Goal: Task Accomplishment & Management: Complete application form

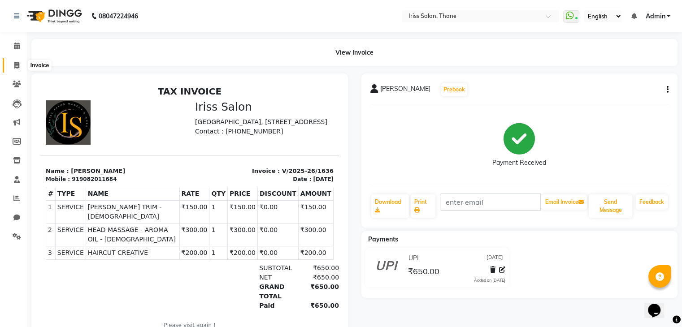
click at [18, 65] on icon at bounding box center [16, 65] width 5 height 7
select select "service"
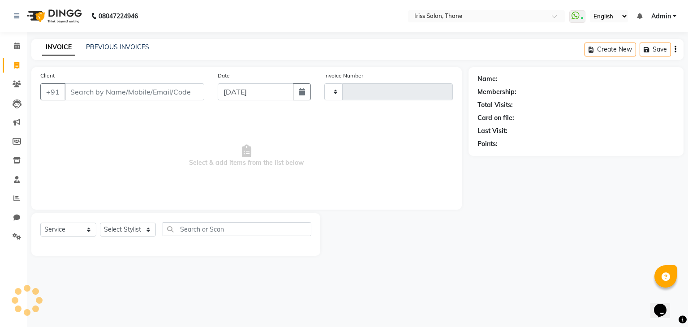
type input "1637"
select select "7676"
select select "product"
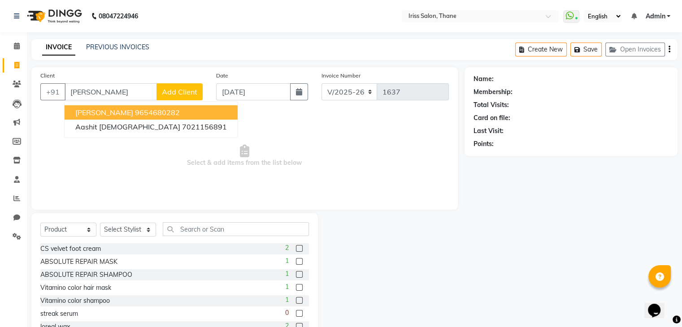
click at [87, 111] on span "[PERSON_NAME]" at bounding box center [104, 112] width 58 height 9
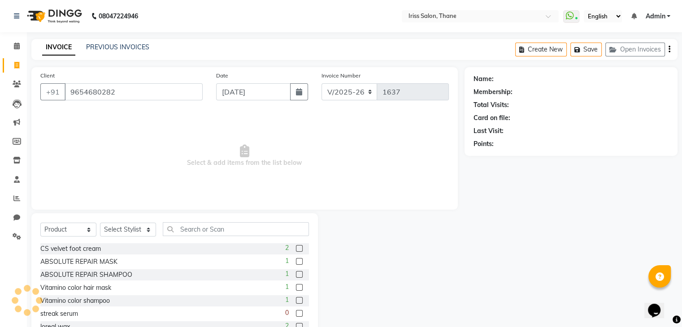
type input "9654680282"
select select "1: Object"
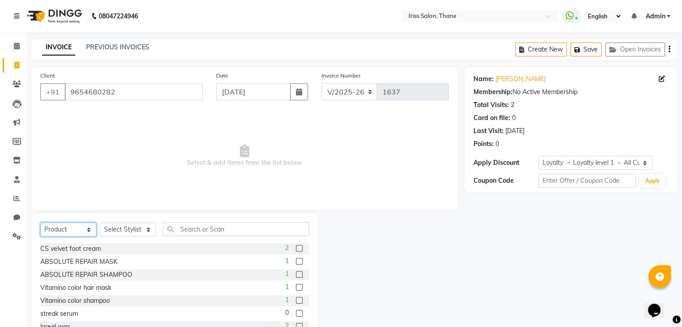
click at [90, 229] on select "Select Service Product Membership Package Voucher Prepaid Gift Card" at bounding box center [68, 230] width 56 height 14
select select "service"
click at [40, 223] on select "Select Service Product Membership Package Voucher Prepaid Gift Card" at bounding box center [68, 230] width 56 height 14
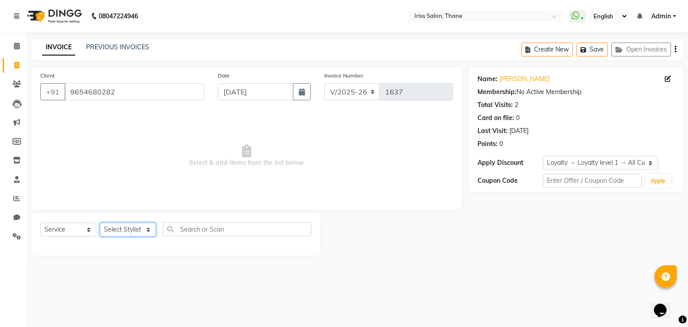
click at [144, 233] on select "Select Stylist Alzeem [PERSON_NAME] [PERSON_NAME] [PERSON_NAME] [PERSON_NAME] […" at bounding box center [128, 230] width 56 height 14
select select "87777"
click at [100, 223] on select "Select Stylist Alzeem [PERSON_NAME] [PERSON_NAME] [PERSON_NAME] [PERSON_NAME] […" at bounding box center [128, 230] width 56 height 14
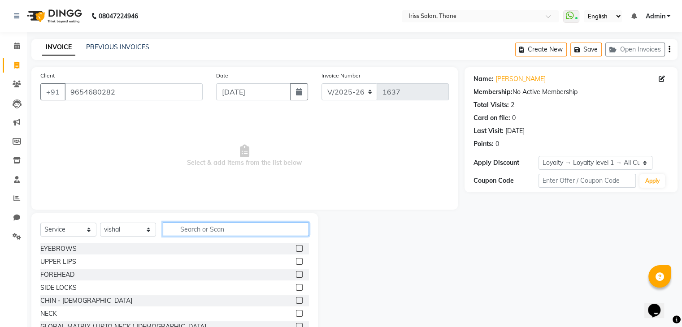
click at [193, 228] on input "text" at bounding box center [236, 229] width 146 height 14
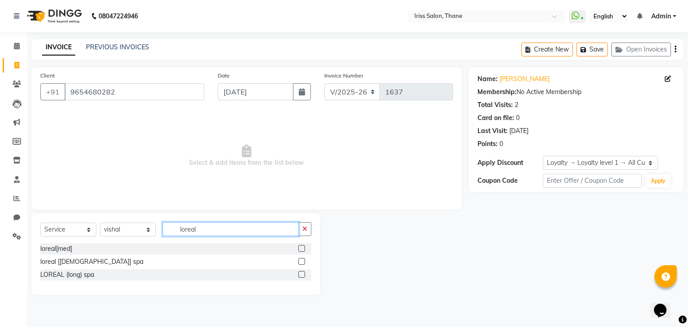
type input "loreal"
click at [302, 249] on label at bounding box center [301, 248] width 7 height 7
click at [302, 249] on input "checkbox" at bounding box center [301, 249] width 6 height 6
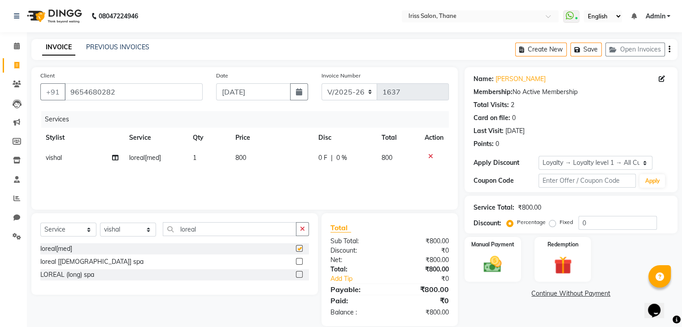
checkbox input "false"
click at [296, 275] on label at bounding box center [299, 274] width 7 height 7
click at [296, 275] on input "checkbox" at bounding box center [299, 275] width 6 height 6
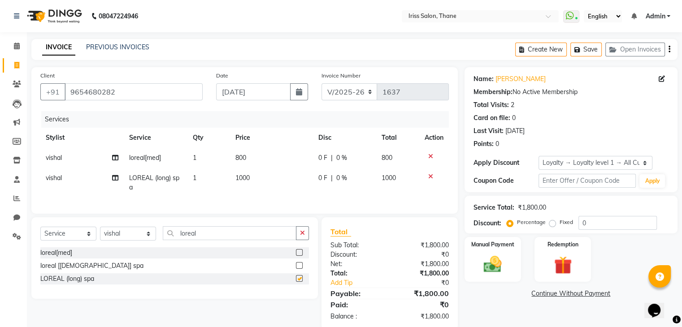
checkbox input "false"
click at [429, 156] on icon at bounding box center [430, 156] width 5 height 6
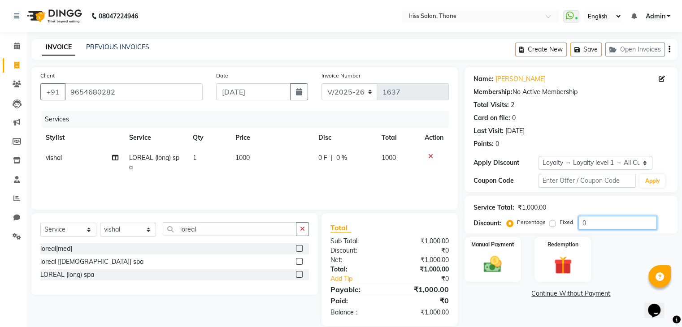
click at [588, 224] on input "0" at bounding box center [617, 223] width 78 height 14
type input "10"
click at [485, 264] on img at bounding box center [492, 265] width 30 height 22
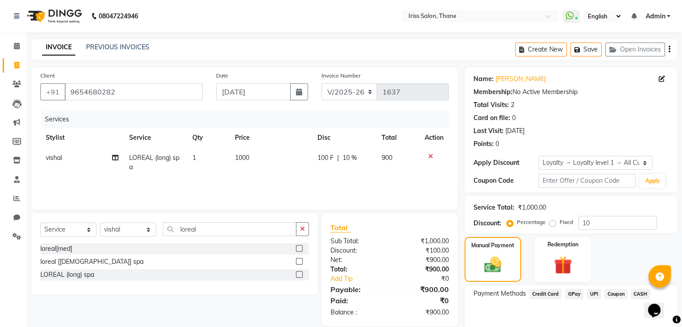
click at [593, 293] on span "UPI" at bounding box center [594, 294] width 14 height 10
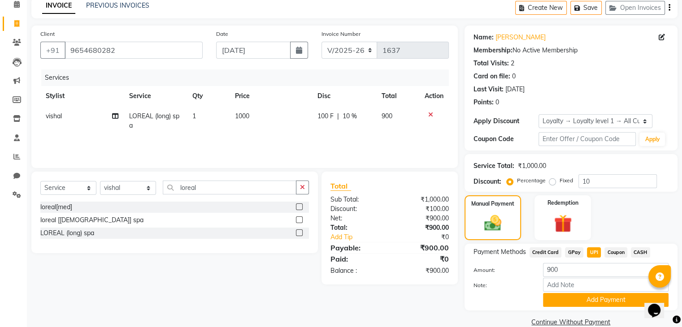
scroll to position [57, 0]
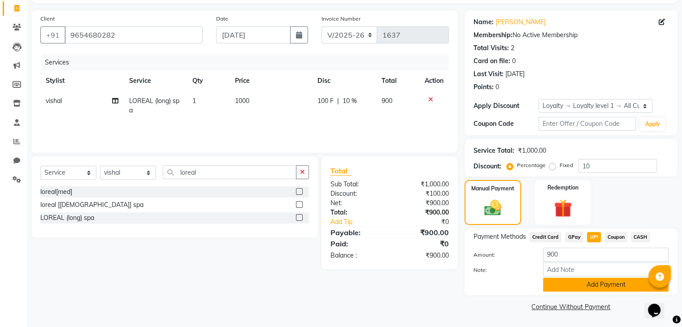
click at [631, 283] on button "Add Payment" at bounding box center [605, 285] width 125 height 14
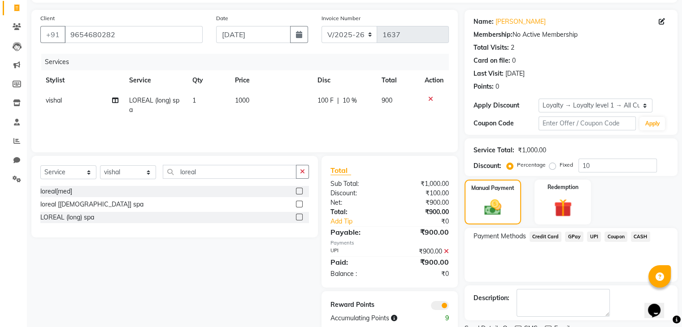
scroll to position [94, 0]
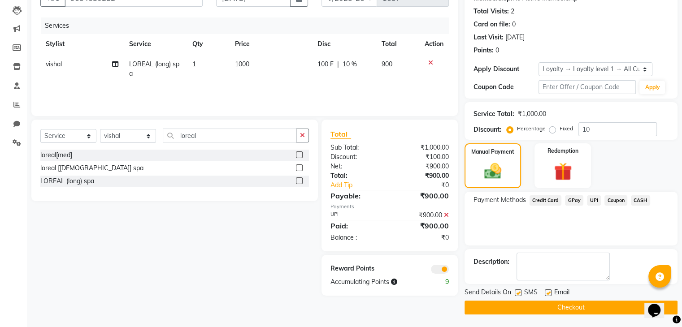
click at [618, 303] on button "Checkout" at bounding box center [570, 308] width 213 height 14
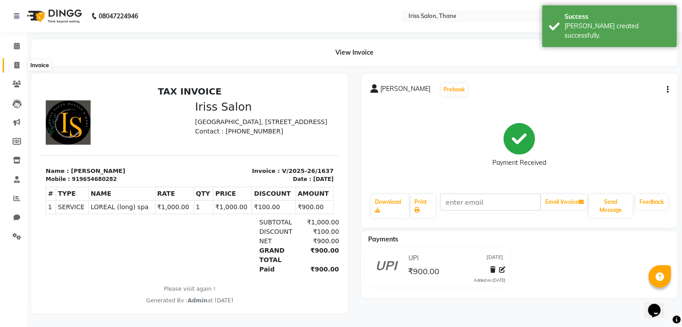
click at [15, 64] on icon at bounding box center [16, 65] width 5 height 7
select select "service"
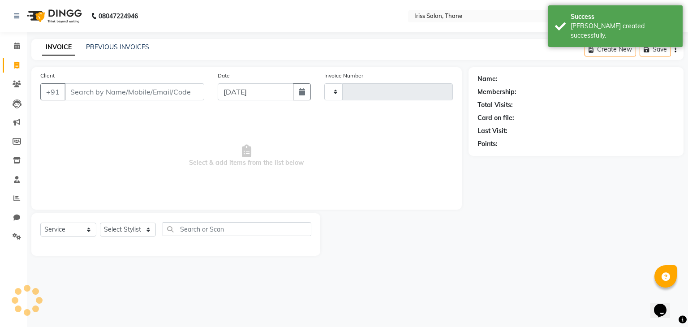
type input "1638"
select select "7676"
click at [88, 95] on input "Client" at bounding box center [135, 91] width 140 height 17
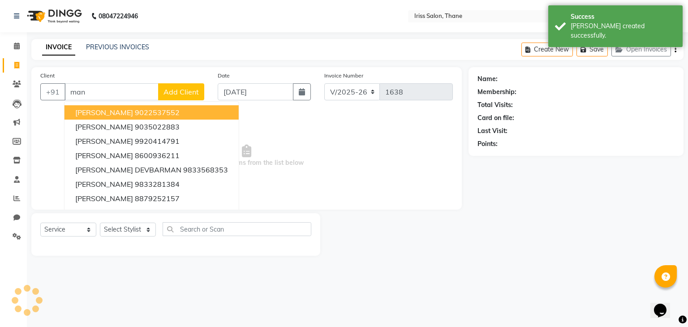
type input "manc"
select select "product"
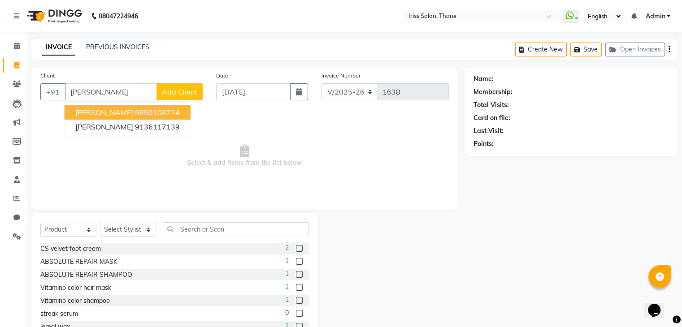
click at [99, 113] on span "[PERSON_NAME]" at bounding box center [104, 112] width 58 height 9
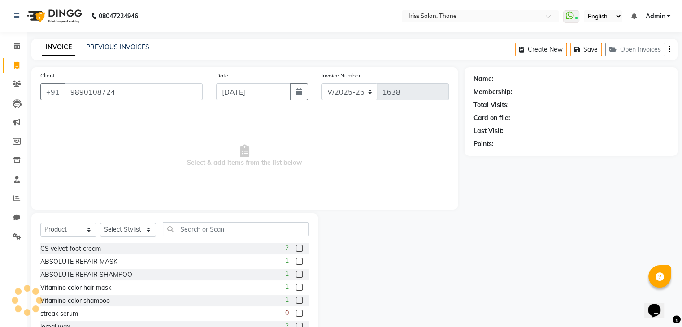
type input "9890108724"
select select "1: Object"
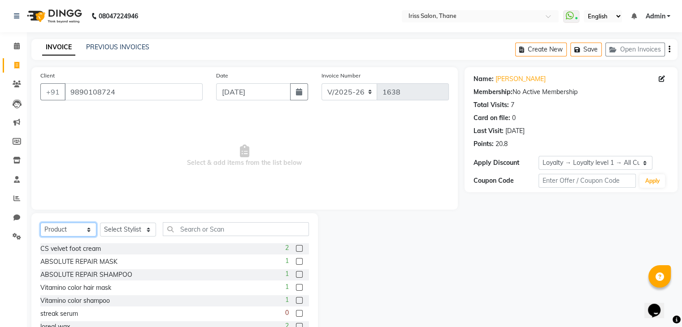
click at [90, 232] on select "Select Service Product Membership Package Voucher Prepaid Gift Card" at bounding box center [68, 230] width 56 height 14
select select "service"
click at [40, 223] on select "Select Service Product Membership Package Voucher Prepaid Gift Card" at bounding box center [68, 230] width 56 height 14
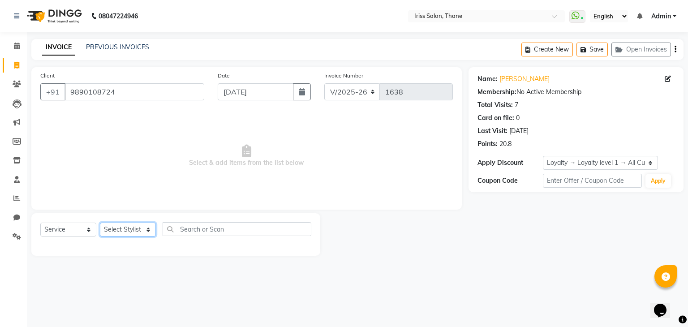
click at [138, 233] on select "Select Stylist Alzeem [PERSON_NAME] [PERSON_NAME] [PERSON_NAME] [PERSON_NAME] […" at bounding box center [128, 230] width 56 height 14
select select "67966"
click at [100, 223] on select "Select Stylist Alzeem [PERSON_NAME] [PERSON_NAME] [PERSON_NAME] [PERSON_NAME] […" at bounding box center [128, 230] width 56 height 14
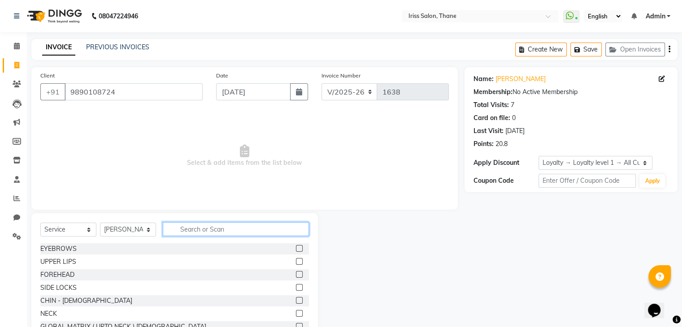
click at [190, 231] on input "text" at bounding box center [236, 229] width 146 height 14
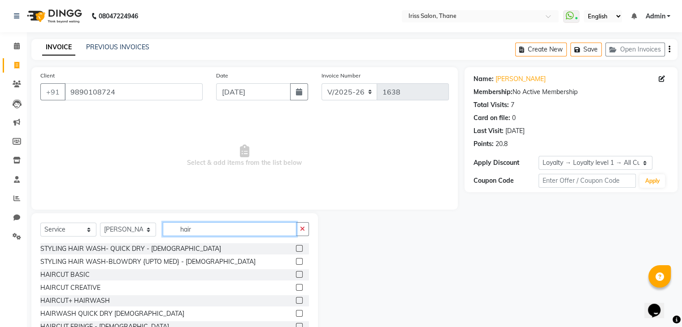
type input "hair"
click at [296, 273] on label at bounding box center [299, 274] width 7 height 7
click at [296, 273] on input "checkbox" at bounding box center [299, 275] width 6 height 6
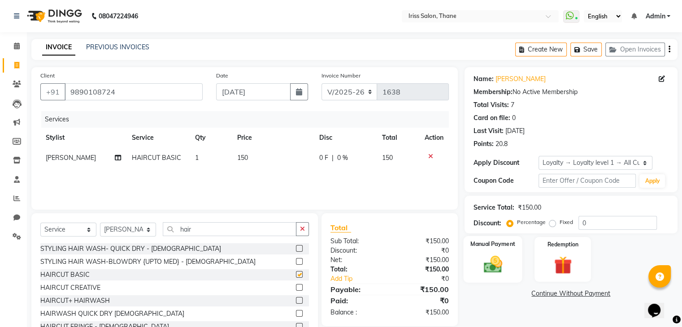
checkbox input "false"
click at [495, 270] on img at bounding box center [492, 265] width 30 height 22
click at [596, 293] on span "UPI" at bounding box center [594, 294] width 14 height 10
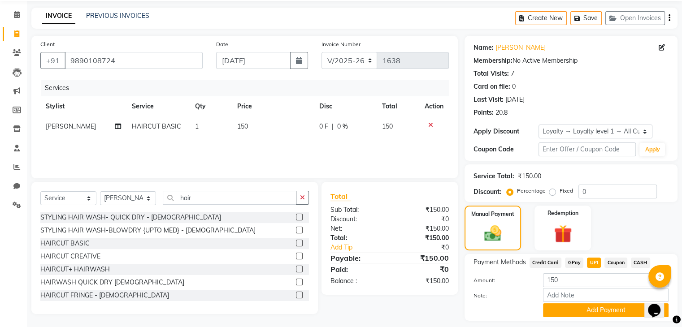
scroll to position [57, 0]
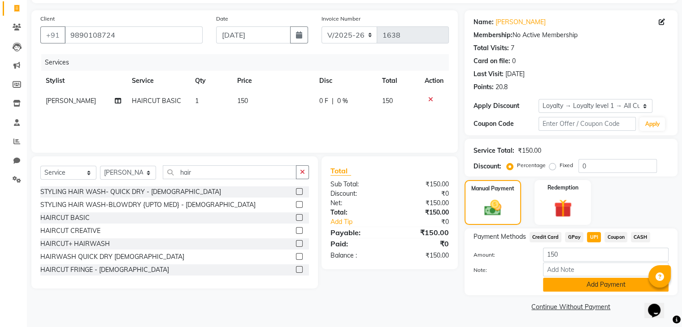
click at [609, 284] on button "Add Payment" at bounding box center [605, 285] width 125 height 14
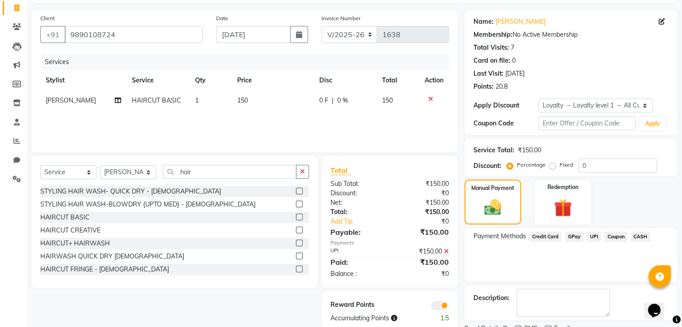
scroll to position [94, 0]
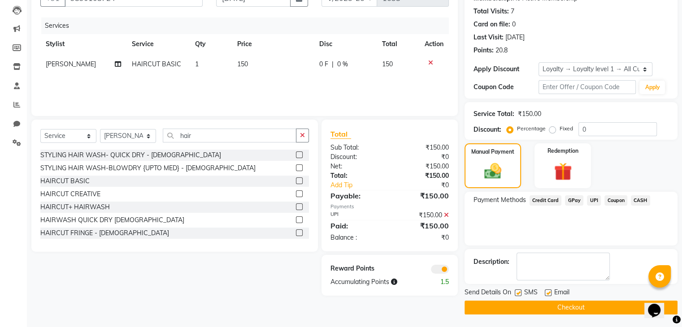
click at [565, 310] on button "Checkout" at bounding box center [570, 308] width 213 height 14
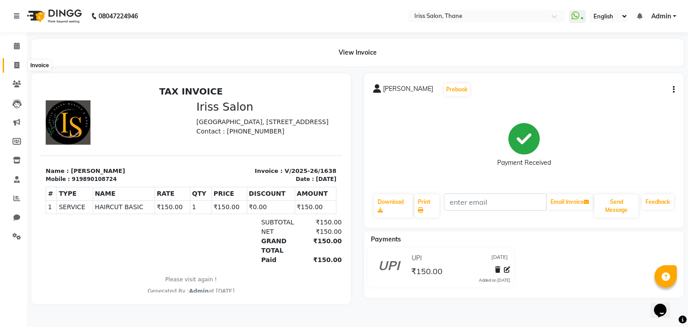
click at [14, 65] on icon at bounding box center [16, 65] width 5 height 7
select select "service"
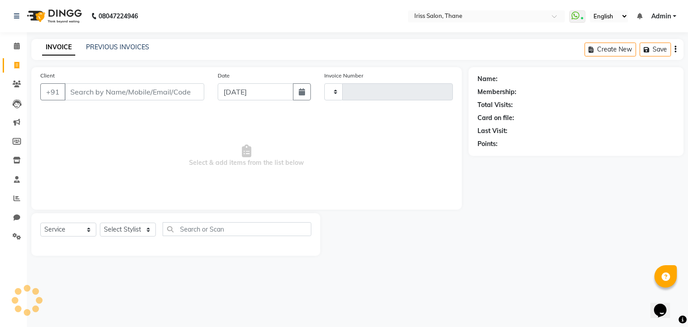
type input "1639"
select select "7676"
select select "product"
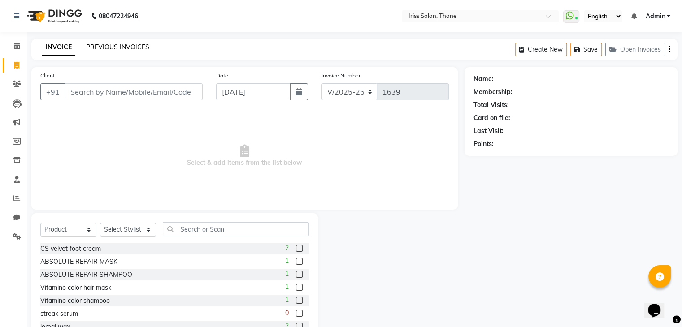
click at [119, 44] on link "PREVIOUS INVOICES" at bounding box center [117, 47] width 63 height 8
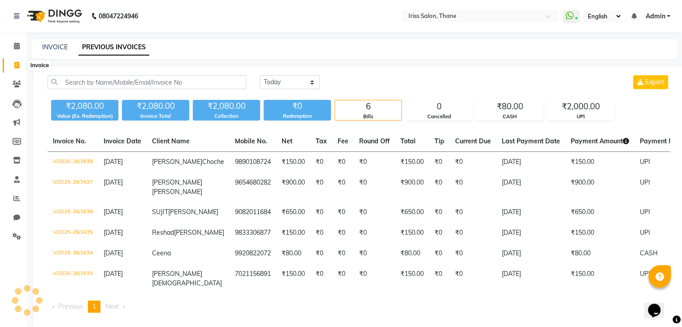
click at [14, 65] on icon at bounding box center [16, 65] width 5 height 7
select select "service"
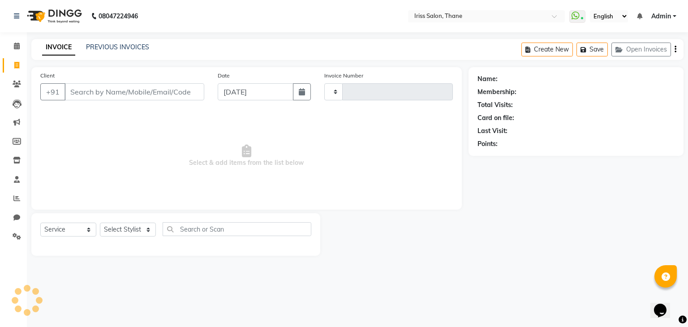
type input "1639"
select select "7676"
click at [113, 47] on link "PREVIOUS INVOICES" at bounding box center [117, 47] width 63 height 8
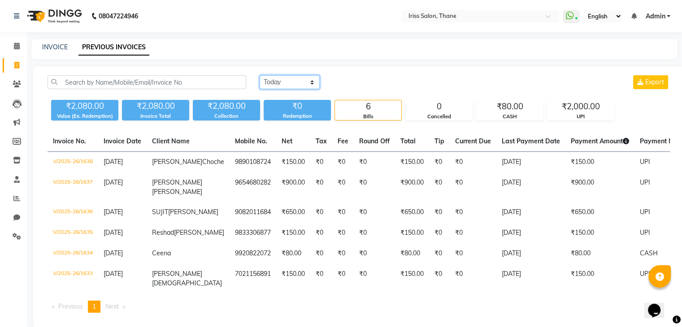
click at [312, 83] on select "[DATE] [DATE] Custom Range" at bounding box center [289, 82] width 60 height 14
click at [259, 75] on select "[DATE] [DATE] Custom Range" at bounding box center [289, 82] width 60 height 14
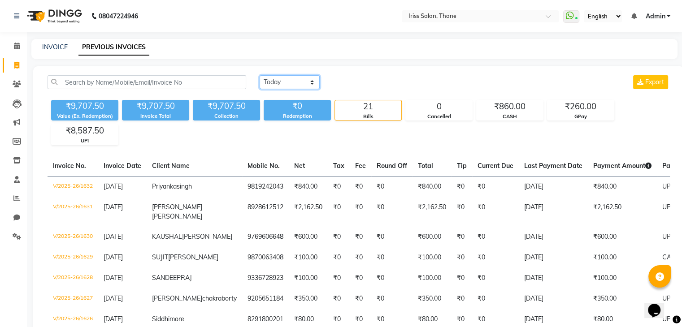
click at [305, 84] on select "[DATE] [DATE] Custom Range" at bounding box center [289, 82] width 60 height 14
select select "[DATE]"
click at [259, 75] on select "[DATE] [DATE] Custom Range" at bounding box center [289, 82] width 60 height 14
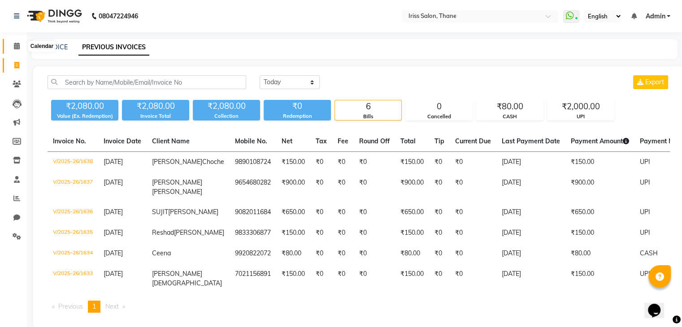
click at [17, 49] on icon at bounding box center [17, 46] width 6 height 7
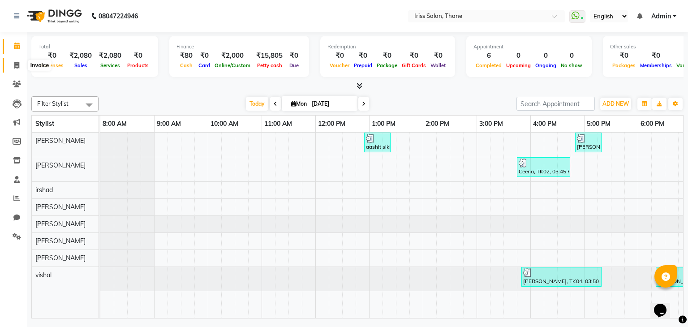
click at [15, 63] on icon at bounding box center [16, 65] width 5 height 7
select select "service"
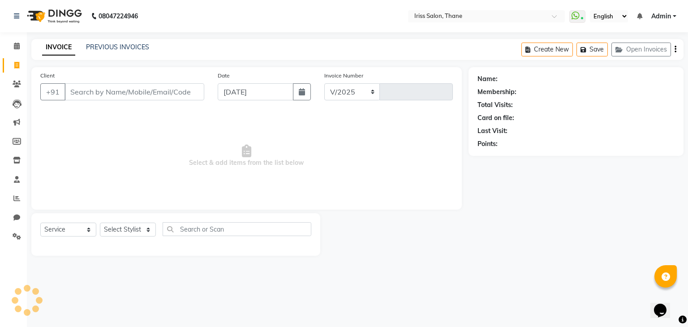
select select "7676"
type input "1639"
select select "product"
